Goal: Information Seeking & Learning: Understand process/instructions

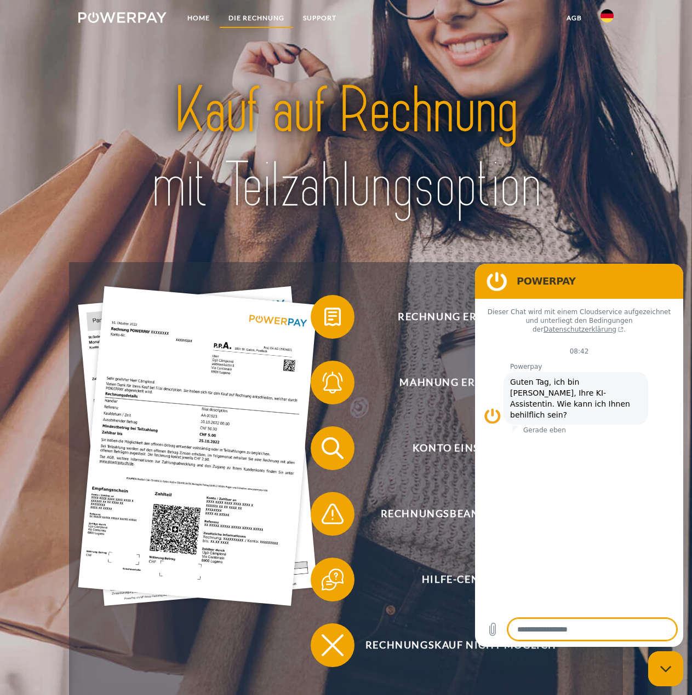
click at [252, 17] on link "DIE RECHNUNG" at bounding box center [256, 18] width 74 height 20
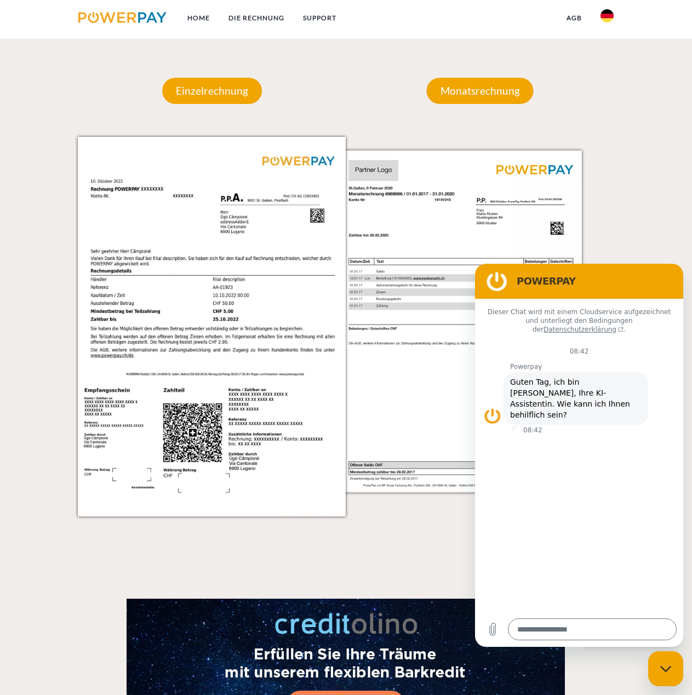
scroll to position [865, 0]
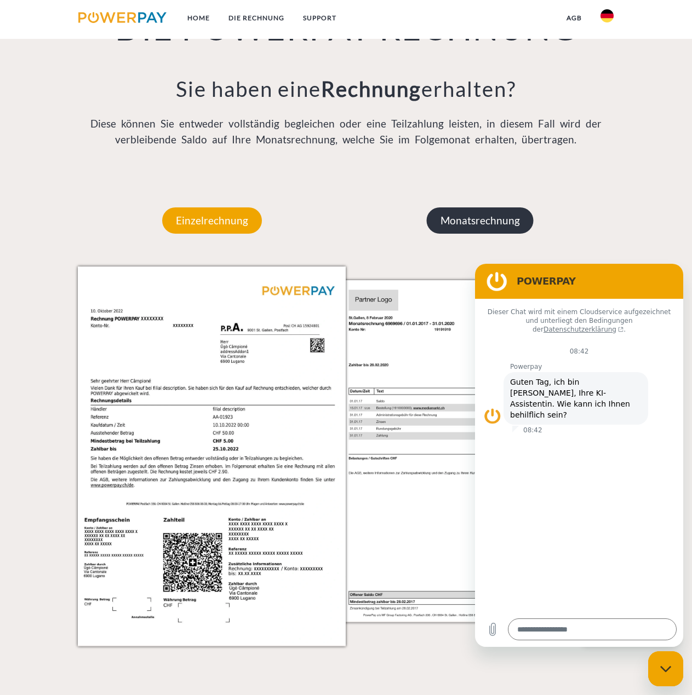
click at [488, 222] on p "Monatsrechnung" at bounding box center [480, 221] width 107 height 26
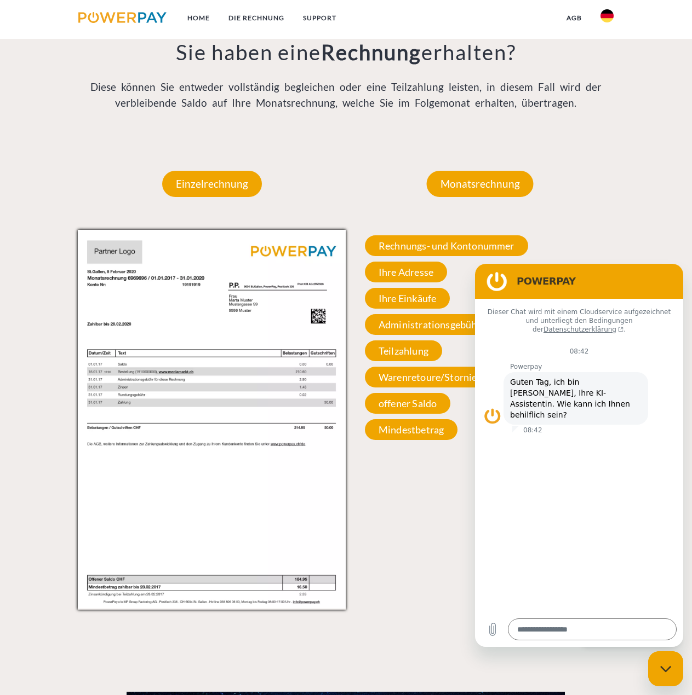
scroll to position [901, 0]
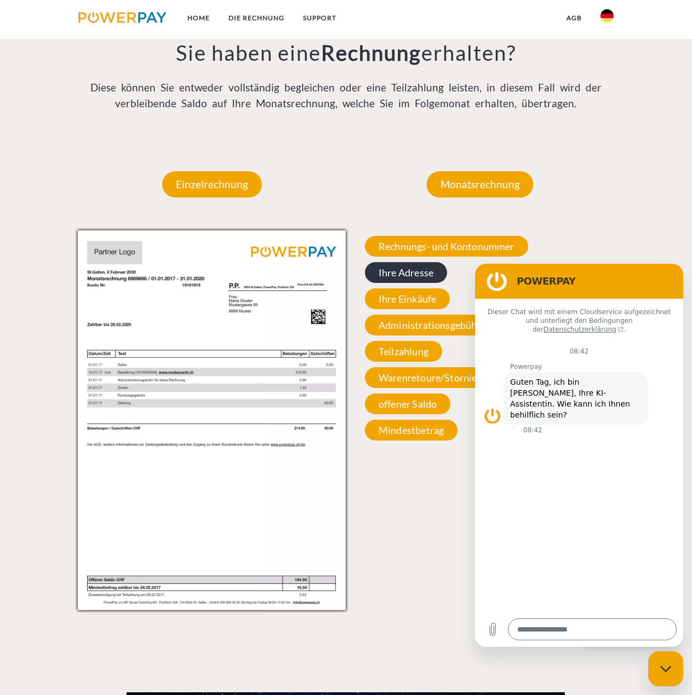
click at [385, 272] on span "Ihre Adresse" at bounding box center [406, 272] width 82 height 21
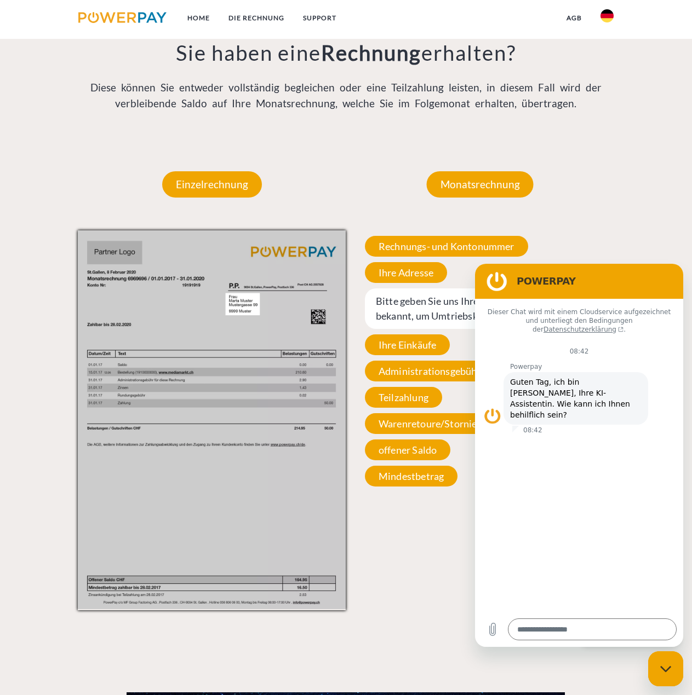
click at [414, 313] on span "Bitte geben Sie uns Ihre aktuelle Adresse bekannt, um Umtriebskosten zu vermeid…" at bounding box center [480, 309] width 230 height 41
drag, startPoint x: 677, startPoint y: 673, endPoint x: 1174, endPoint y: 1253, distance: 763.4
click at [677, 673] on div "Messaging-Fenster schließen" at bounding box center [665, 669] width 33 height 33
type textarea "*"
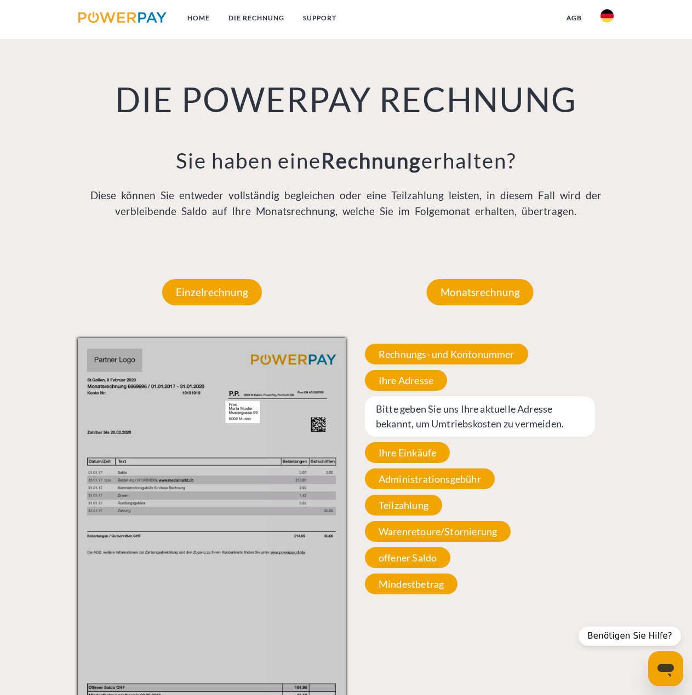
scroll to position [609, 0]
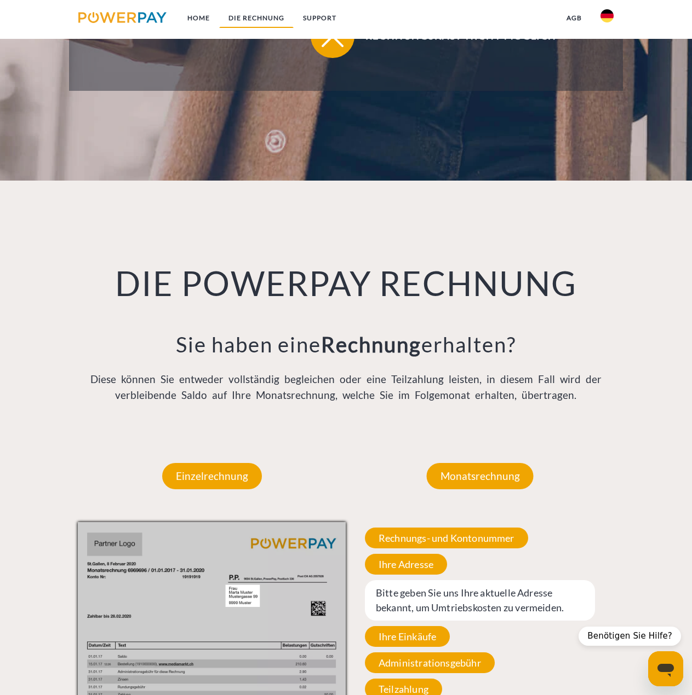
click at [240, 18] on link "DIE RECHNUNG" at bounding box center [256, 18] width 74 height 20
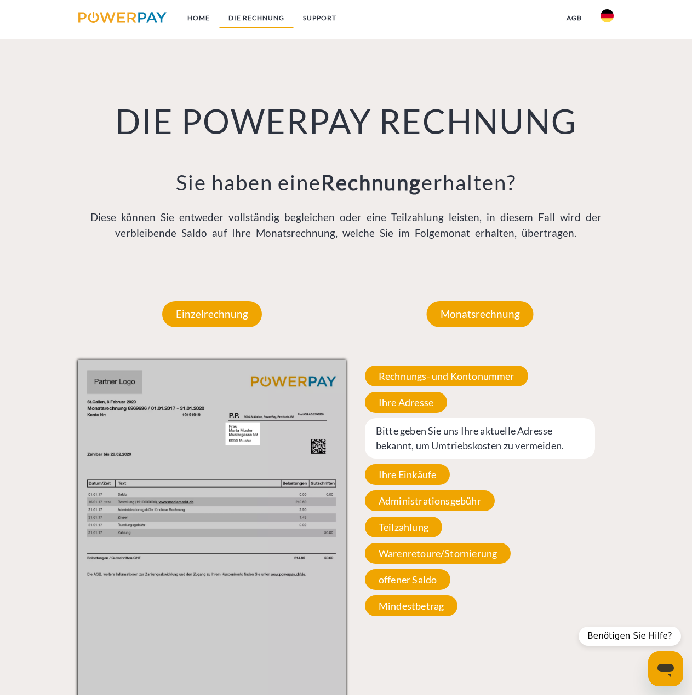
scroll to position [792, 0]
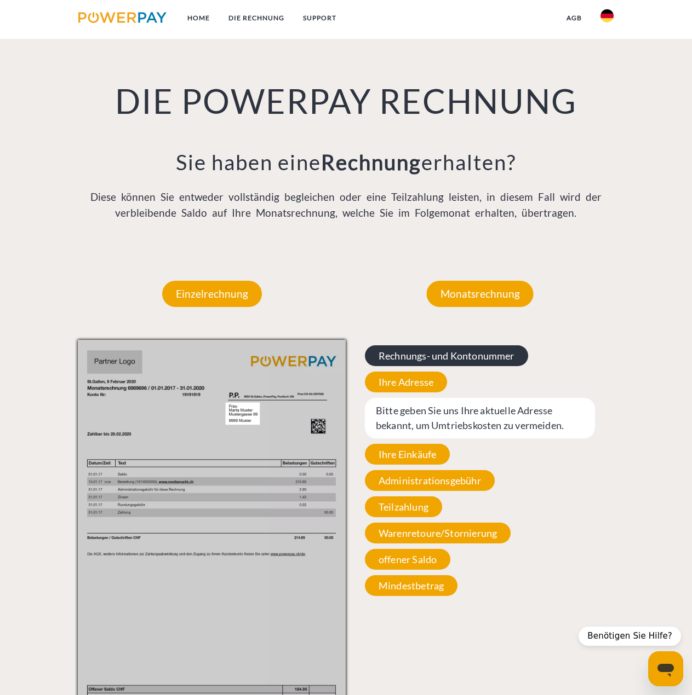
click at [474, 362] on span "Rechnungs- und Kontonummer" at bounding box center [446, 355] width 163 height 21
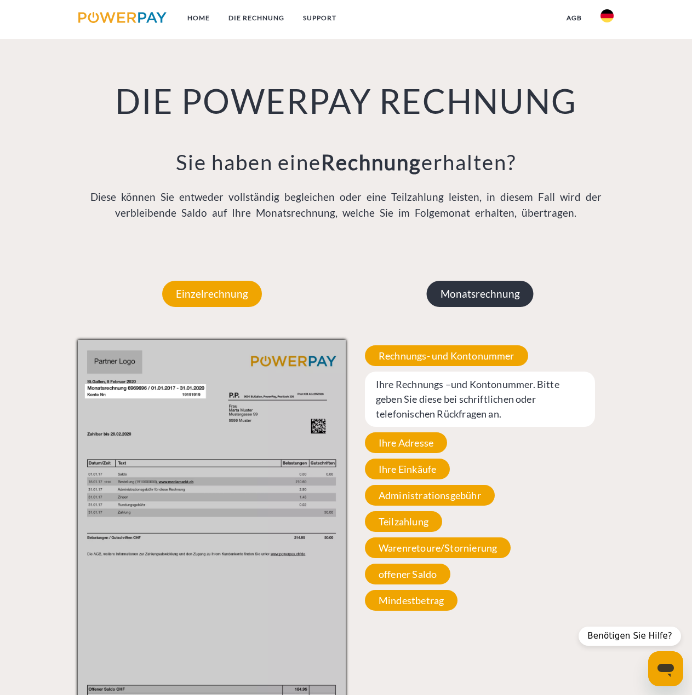
click at [476, 303] on p "Monatsrechnung" at bounding box center [480, 294] width 107 height 26
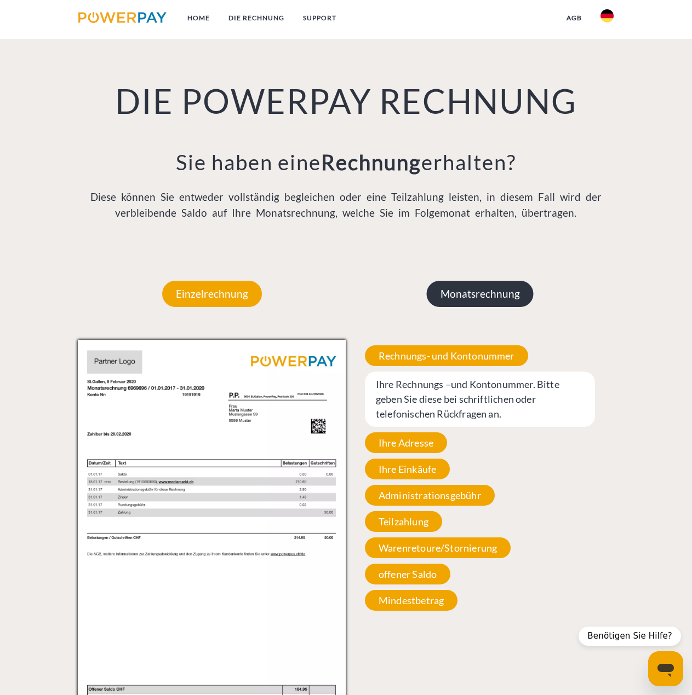
click at [468, 302] on p "Monatsrechnung" at bounding box center [480, 294] width 107 height 26
click at [177, 97] on h1 "DIE POWERPAY RECHNUNG" at bounding box center [345, 101] width 535 height 42
click at [195, 17] on link "Home" at bounding box center [198, 18] width 41 height 20
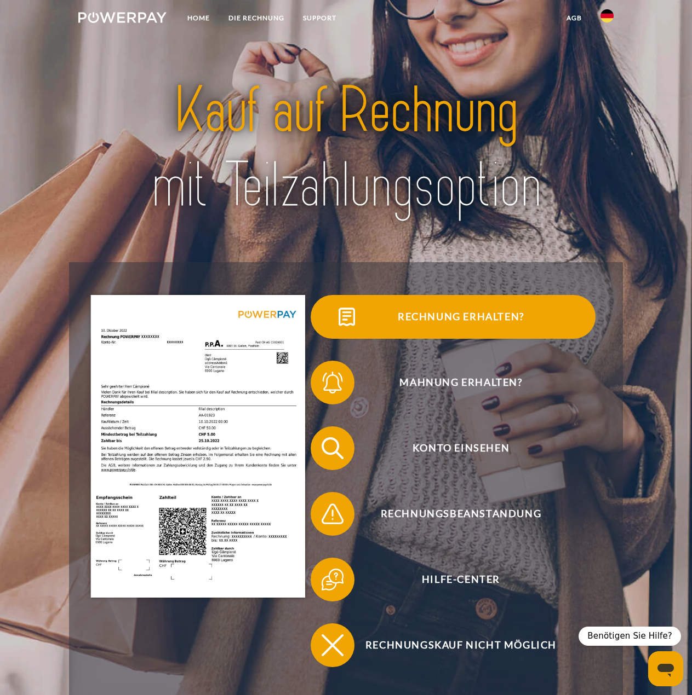
click at [469, 320] on span "Rechnung erhalten?" at bounding box center [460, 317] width 268 height 44
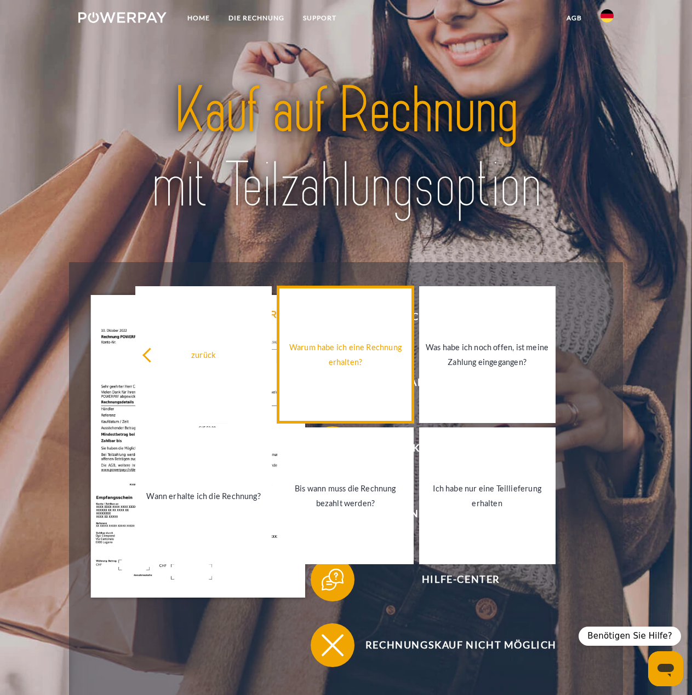
click at [321, 351] on div "Warum habe ich eine Rechnung erhalten?" at bounding box center [345, 355] width 123 height 30
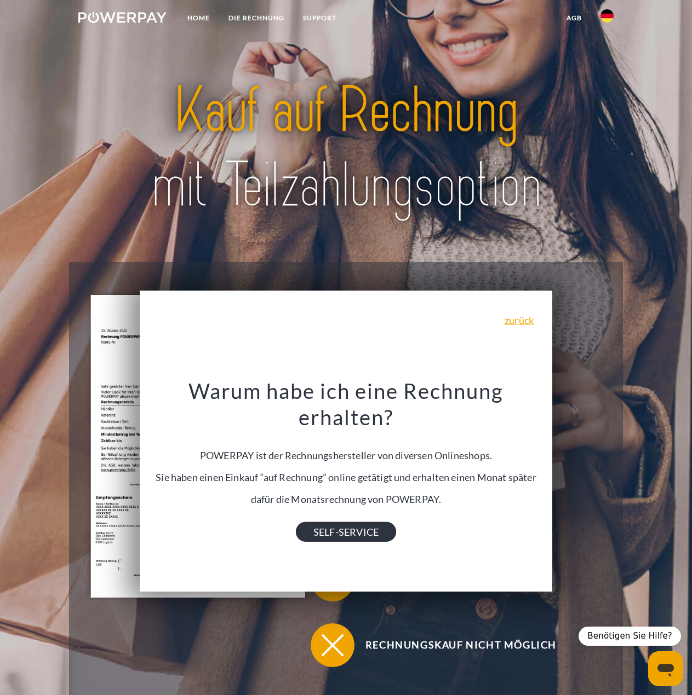
click at [344, 537] on link "SELF-SERVICE" at bounding box center [346, 532] width 100 height 20
